Goal: Task Accomplishment & Management: Use online tool/utility

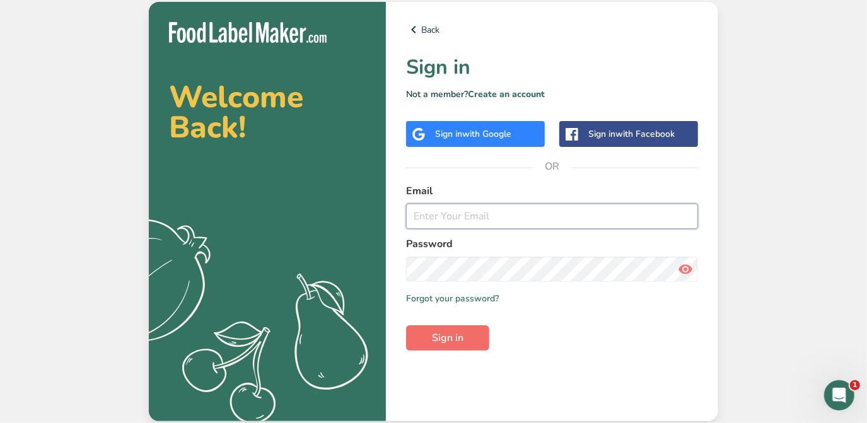
type input "[PERSON_NAME][EMAIL_ADDRESS][DOMAIN_NAME]"
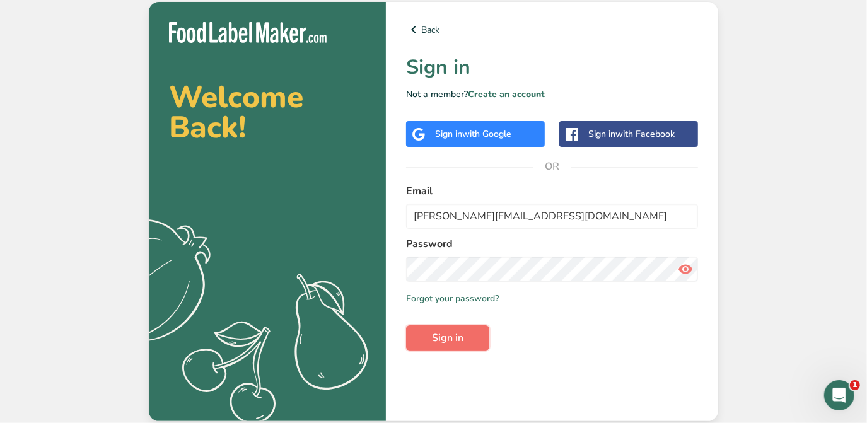
click at [471, 337] on button "Sign in" at bounding box center [447, 338] width 83 height 25
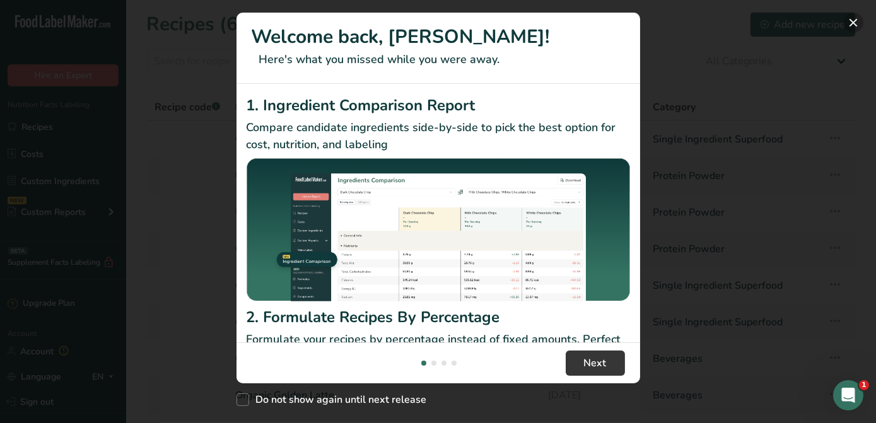
click at [850, 22] on button "New Features" at bounding box center [853, 23] width 20 height 20
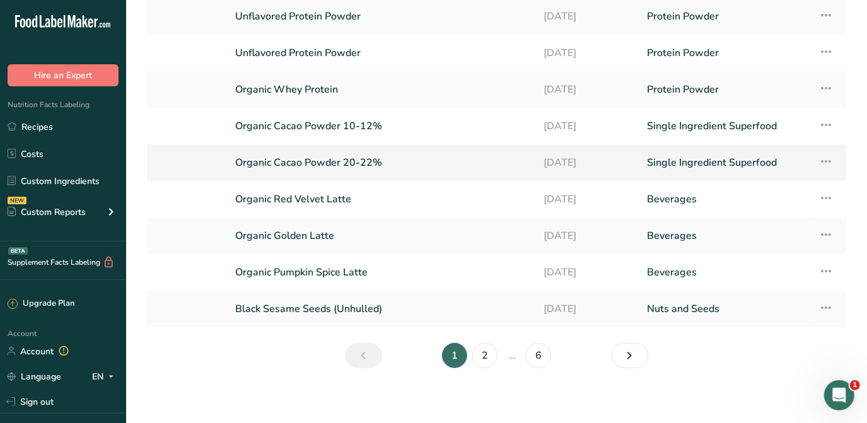
scroll to position [164, 0]
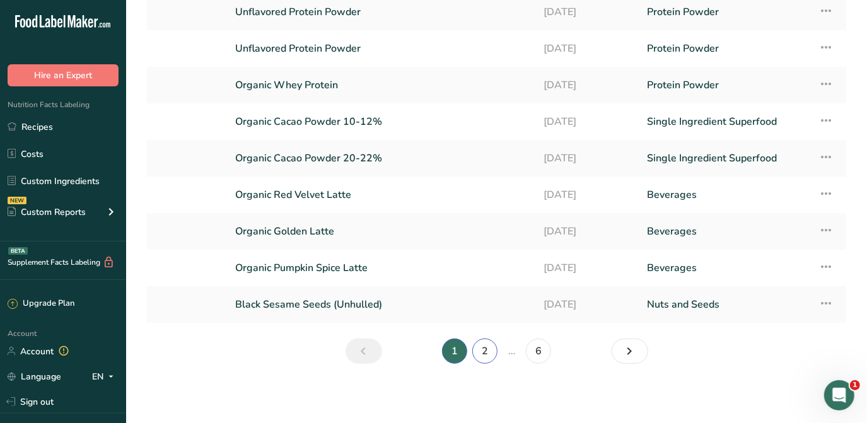
click at [490, 344] on link "2" at bounding box center [484, 351] width 25 height 25
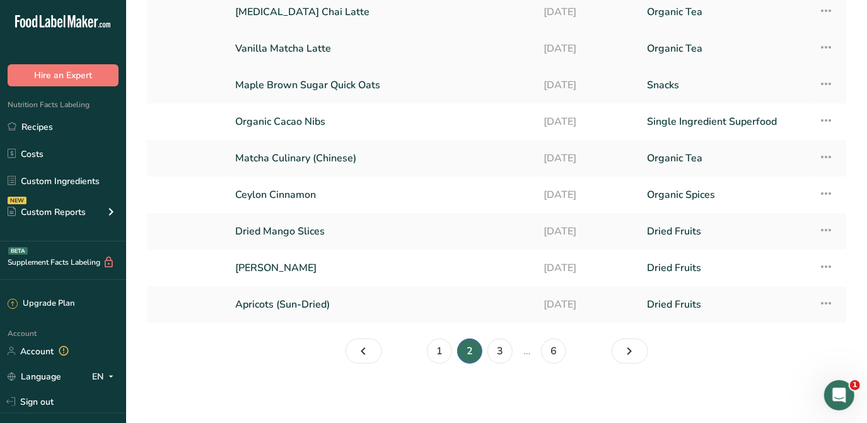
click at [334, 53] on link "Vanilla Matcha Latte" at bounding box center [382, 48] width 294 height 26
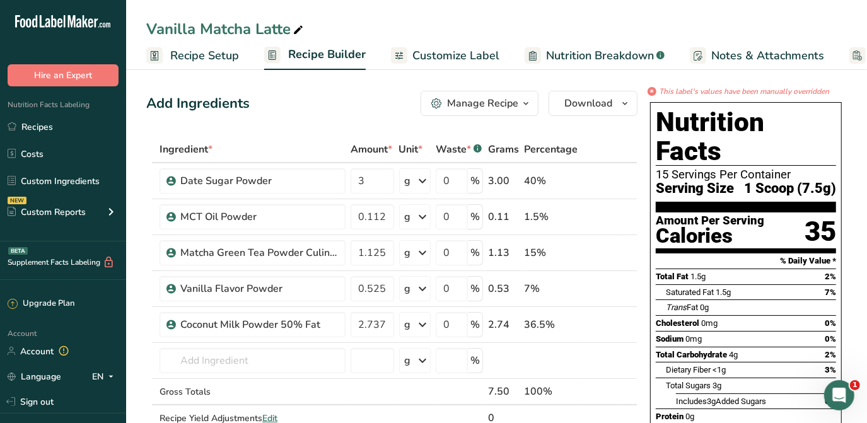
click at [466, 47] on span "Customize Label" at bounding box center [456, 55] width 87 height 17
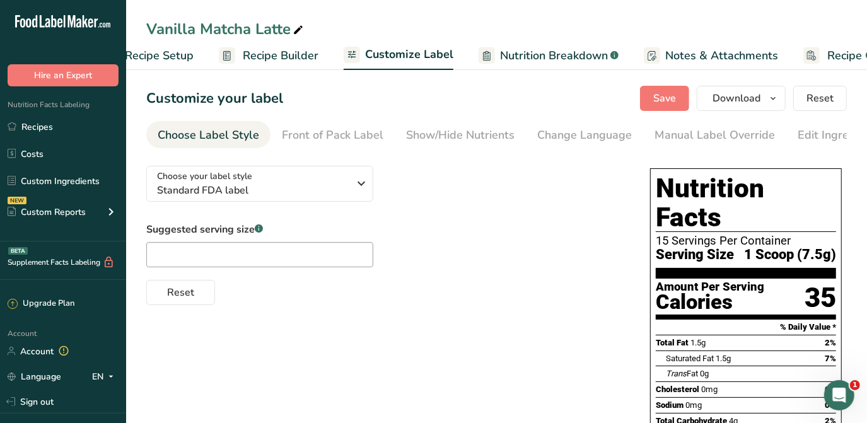
scroll to position [0, 102]
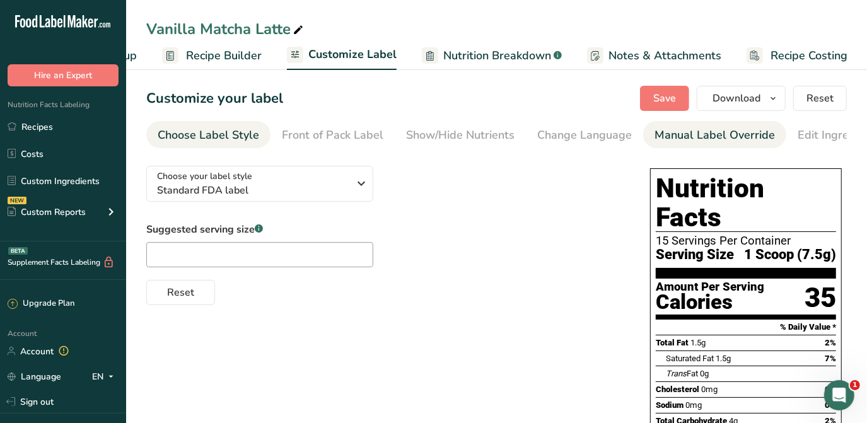
click at [656, 126] on link "Manual Label Override" at bounding box center [715, 135] width 120 height 28
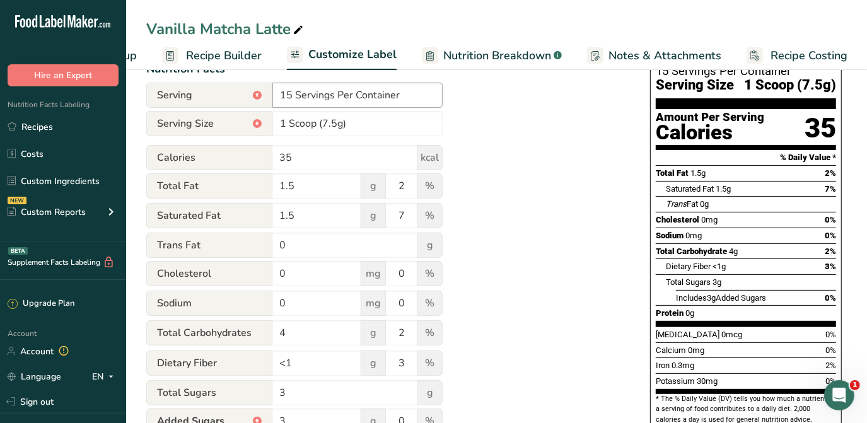
scroll to position [311, 0]
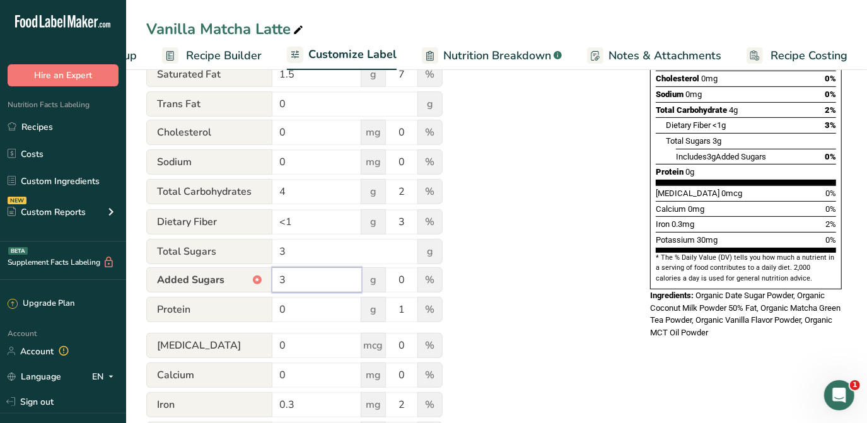
click at [293, 271] on input "3" at bounding box center [317, 279] width 89 height 25
type input "0"
click at [565, 213] on div "Utilize this manual override feature to get full control over the nutrition lab…" at bounding box center [385, 161] width 479 height 632
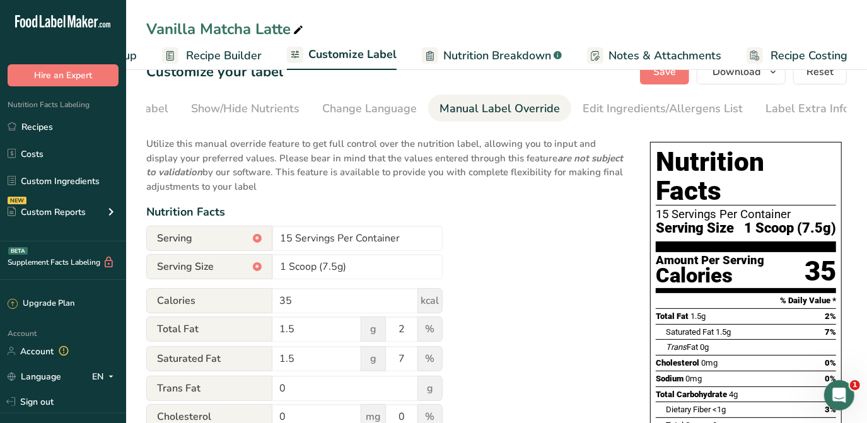
scroll to position [0, 0]
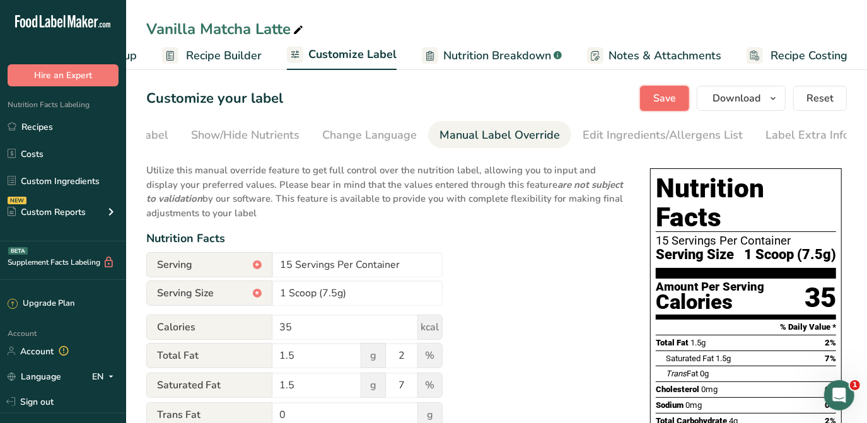
click at [661, 102] on span "Save" at bounding box center [665, 98] width 23 height 15
